Goal: Transaction & Acquisition: Purchase product/service

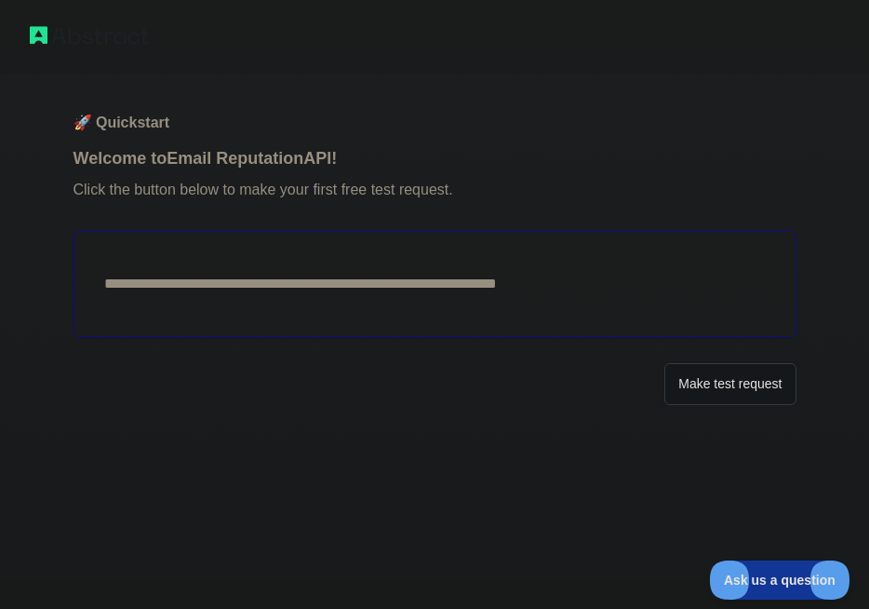
click at [757, 381] on button "Make test request" at bounding box center [730, 384] width 131 height 42
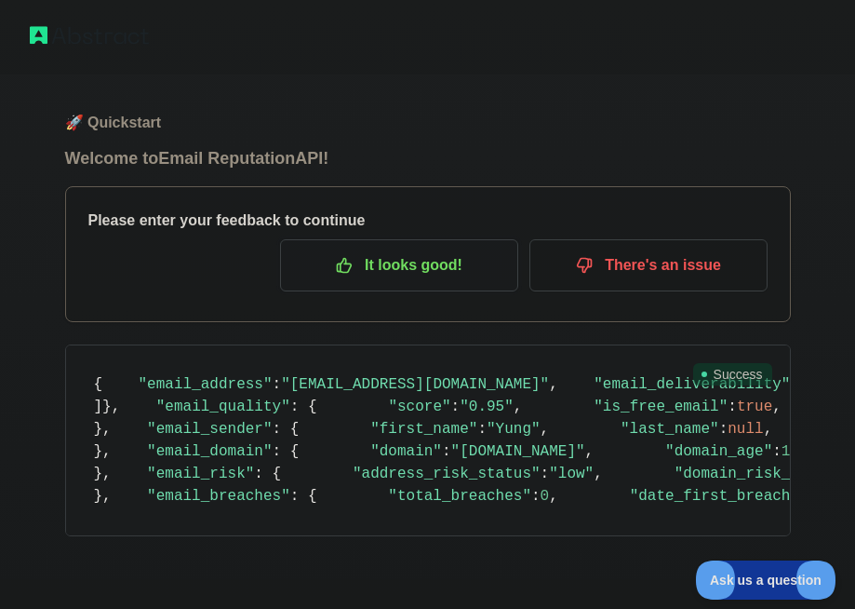
click at [431, 270] on p "It looks good!" at bounding box center [399, 265] width 210 height 32
